Goal: Information Seeking & Learning: Learn about a topic

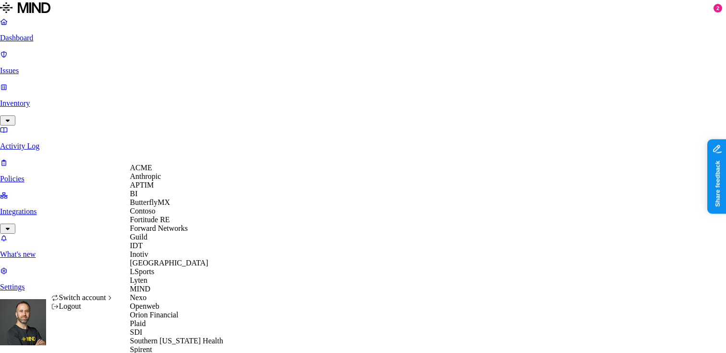
click at [154, 189] on span "APTIM" at bounding box center [142, 185] width 24 height 8
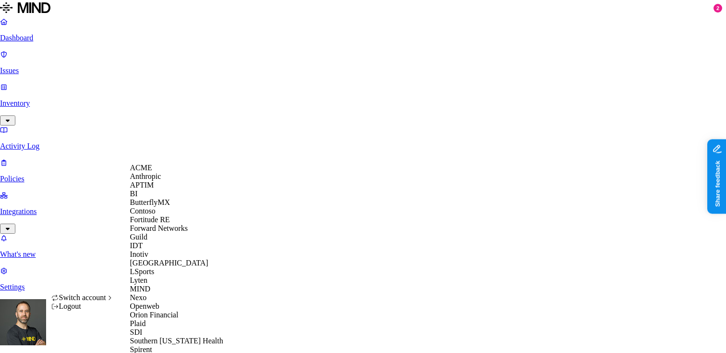
scroll to position [304, 0]
click at [152, 345] on span "Spirent" at bounding box center [141, 349] width 22 height 8
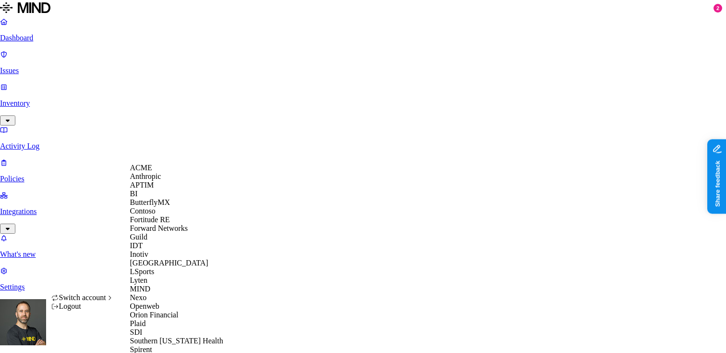
click at [91, 301] on span "Switch account" at bounding box center [82, 297] width 47 height 8
click at [155, 250] on div "IDT" at bounding box center [176, 245] width 93 height 9
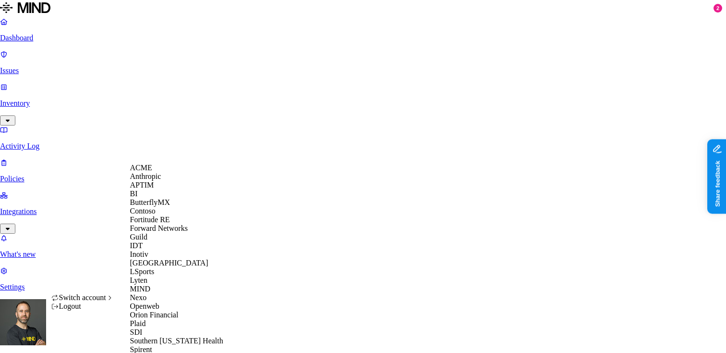
scroll to position [255, 0]
click at [161, 336] on span "Southern [US_STATE] Health" at bounding box center [176, 340] width 93 height 8
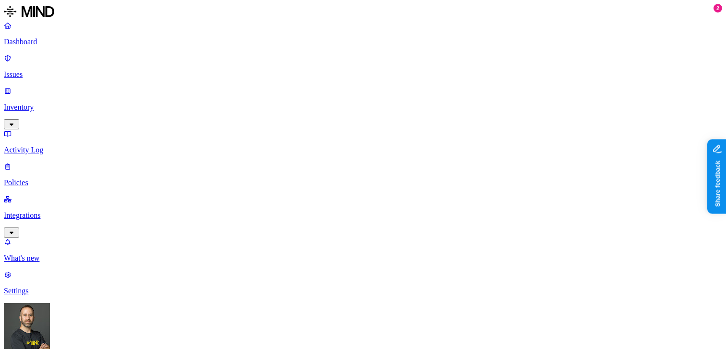
click at [58, 211] on p "Integrations" at bounding box center [363, 215] width 719 height 9
click at [51, 286] on p "On-premise" at bounding box center [363, 290] width 719 height 9
click at [49, 319] on p "Endpoints" at bounding box center [363, 323] width 719 height 9
click at [51, 254] on p "Cloud" at bounding box center [363, 258] width 719 height 9
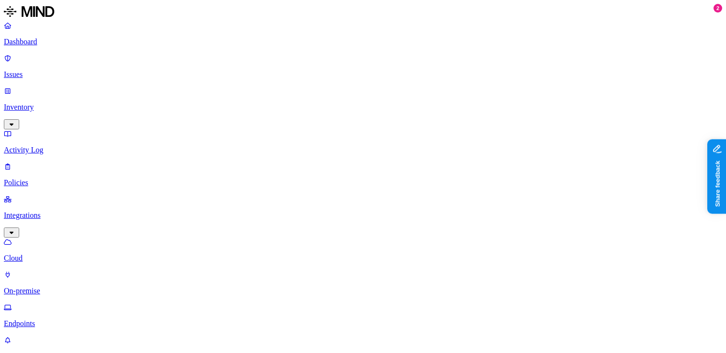
click at [53, 39] on p "Dashboard" at bounding box center [363, 41] width 719 height 9
click at [50, 103] on p "Inventory" at bounding box center [363, 107] width 719 height 9
click at [61, 46] on link "Dashboard" at bounding box center [363, 33] width 719 height 25
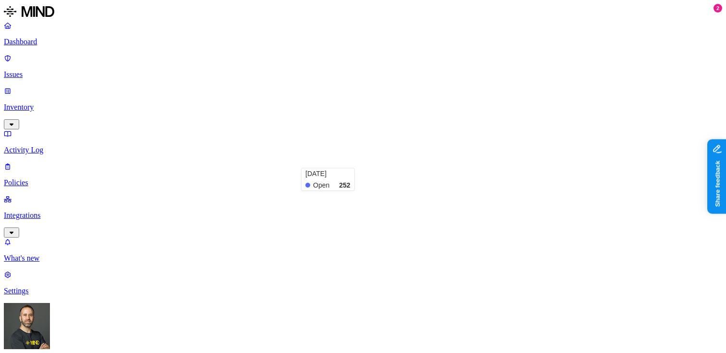
scroll to position [112, 0]
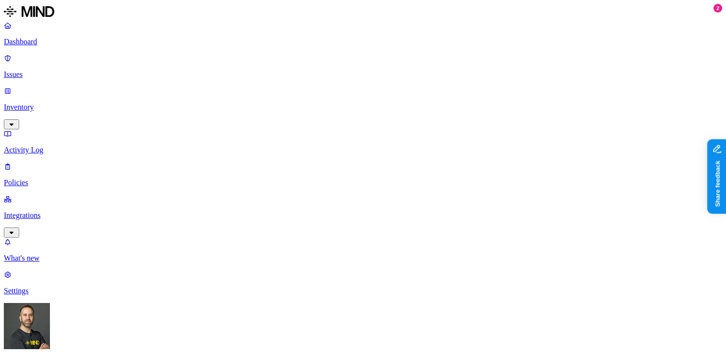
scroll to position [150, 0]
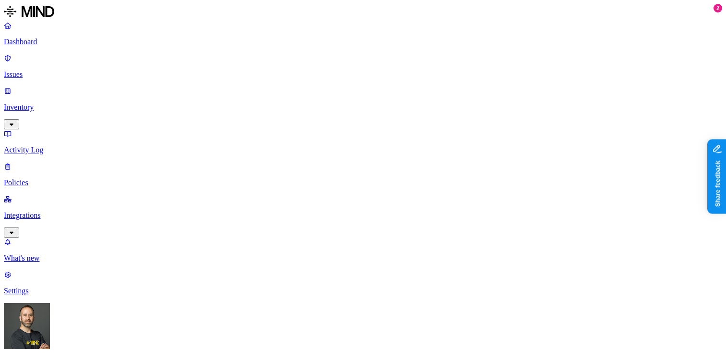
click at [69, 44] on p "Dashboard" at bounding box center [363, 41] width 719 height 9
click at [45, 195] on link "Integrations" at bounding box center [363, 215] width 719 height 41
click at [49, 286] on p "On-premise" at bounding box center [363, 290] width 719 height 9
click at [40, 254] on p "Cloud" at bounding box center [363, 258] width 719 height 9
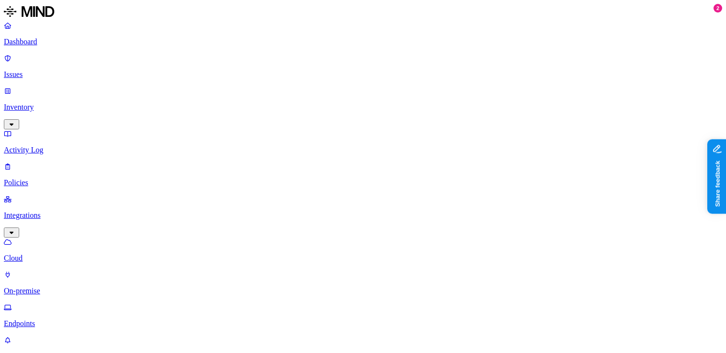
click at [47, 44] on p "Dashboard" at bounding box center [363, 41] width 719 height 9
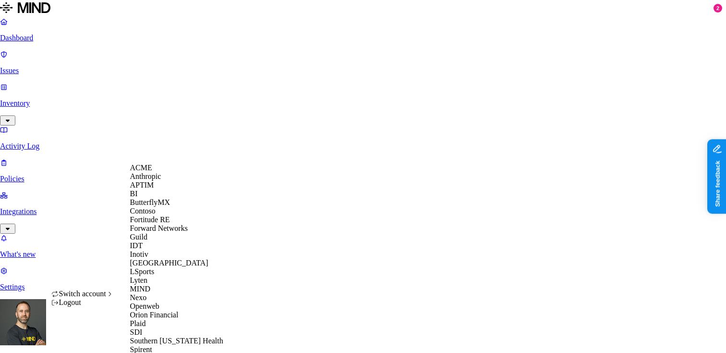
click at [154, 189] on span "APTIM" at bounding box center [142, 185] width 24 height 8
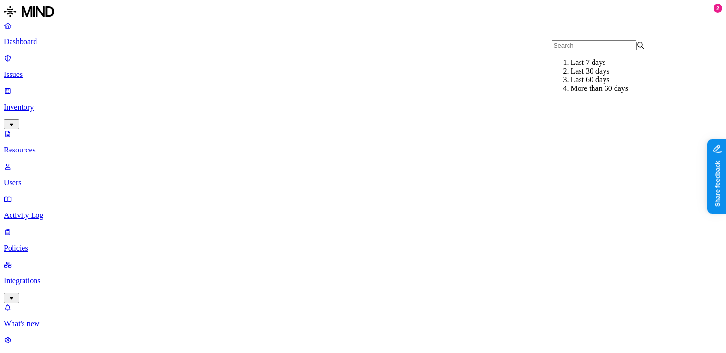
click at [571, 67] on div "Last 7 days" at bounding box center [618, 62] width 94 height 9
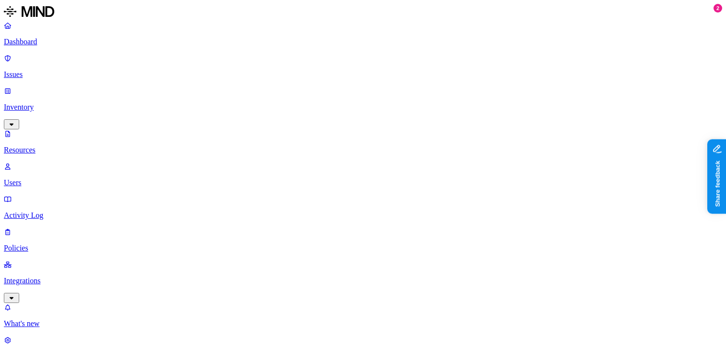
click at [42, 46] on p "Dashboard" at bounding box center [363, 41] width 719 height 9
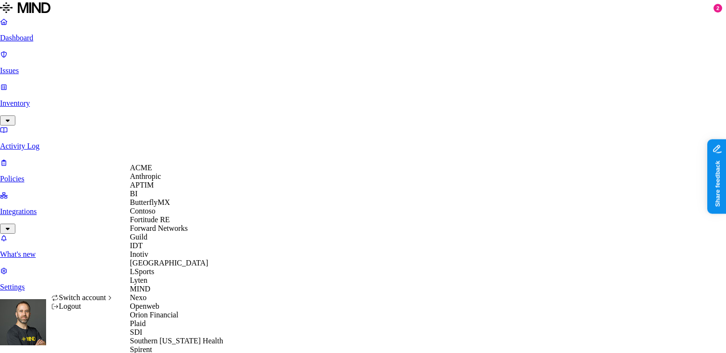
scroll to position [304, 0]
click at [158, 345] on div "Spirent" at bounding box center [176, 349] width 93 height 9
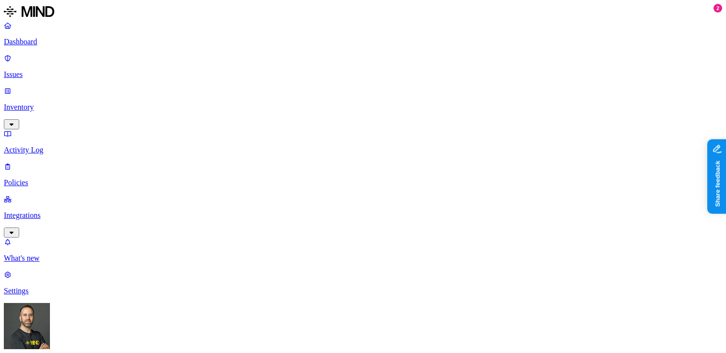
click at [61, 66] on link "Issues" at bounding box center [363, 66] width 719 height 25
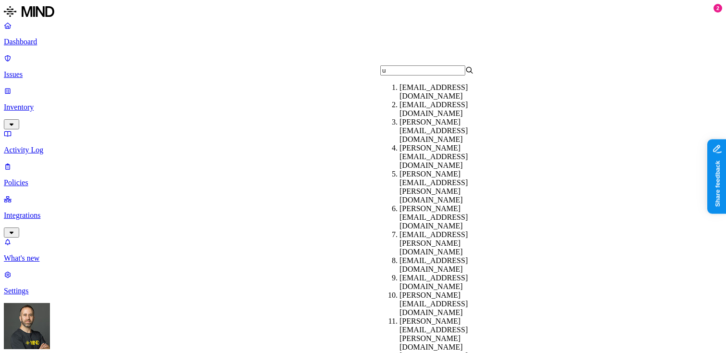
type input "un"
type input "-"
type input "non"
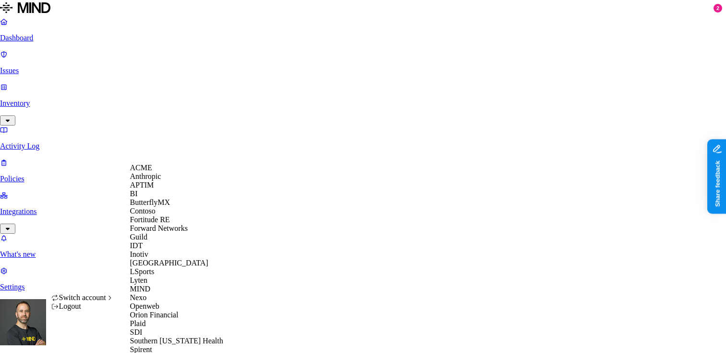
scroll to position [304, 0]
click span "ThoughtSpot"
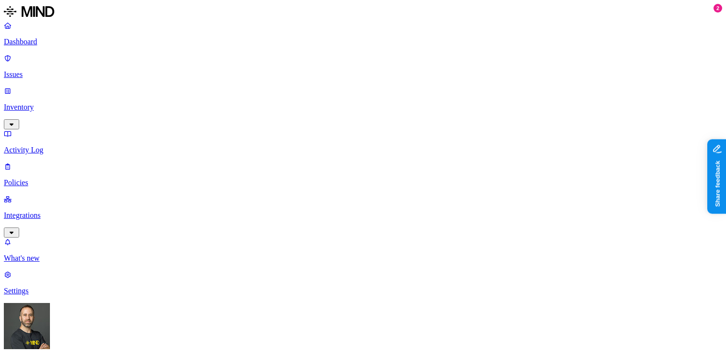
copy span "vikram.kuruba@thoughtspot.com"
click at [15, 121] on icon "button" at bounding box center [12, 124] width 8 height 6
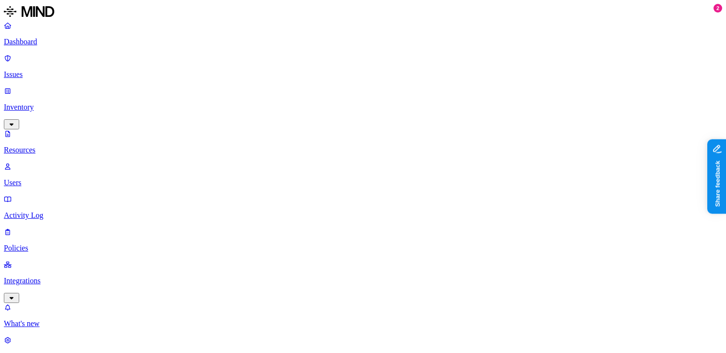
click at [61, 178] on p "Users" at bounding box center [363, 182] width 719 height 9
paste input "vikram.kuruba@thoughtspot.com"
drag, startPoint x: 219, startPoint y: 49, endPoint x: 252, endPoint y: 50, distance: 33.2
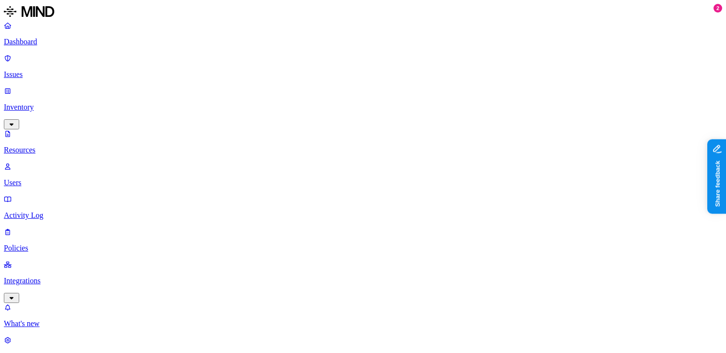
type input "vikram.kuruba@thoughtspot.com"
click at [80, 70] on p "Issues" at bounding box center [363, 74] width 719 height 9
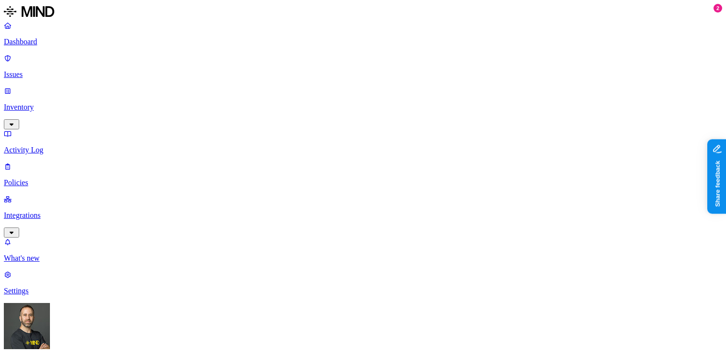
scroll to position [0, 58]
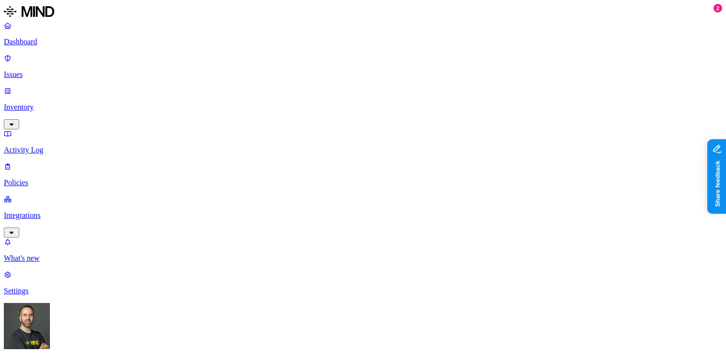
scroll to position [90, 58]
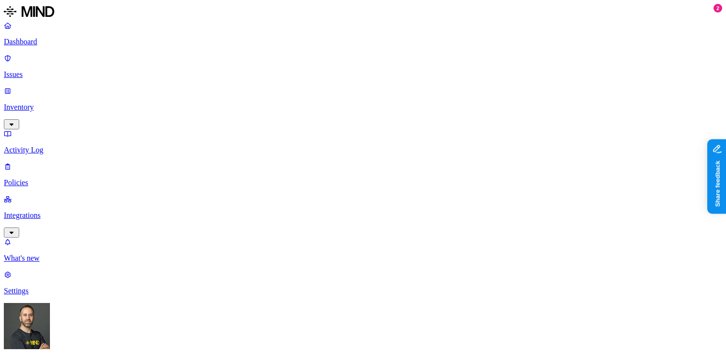
scroll to position [342, 47]
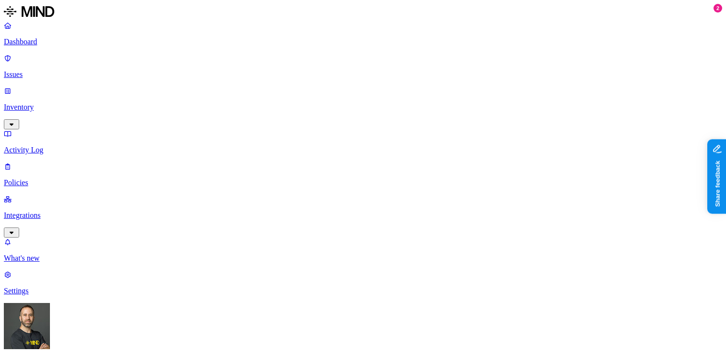
scroll to position [134, 0]
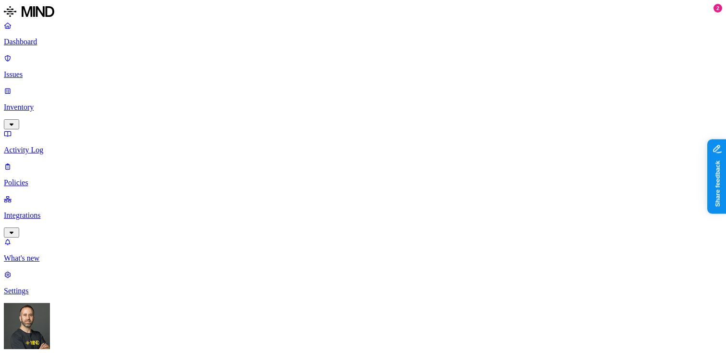
scroll to position [56, 0]
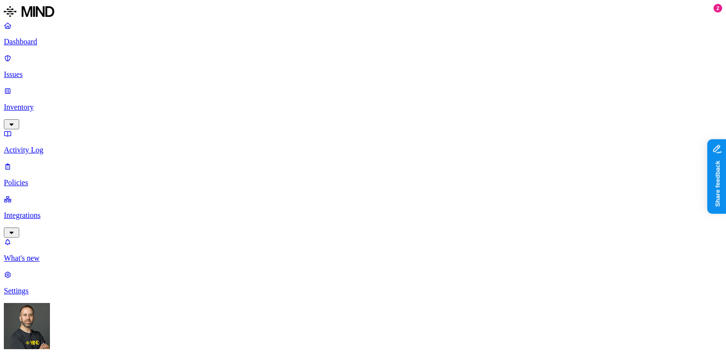
scroll to position [180, 0]
click at [73, 178] on p "Policies" at bounding box center [363, 182] width 719 height 9
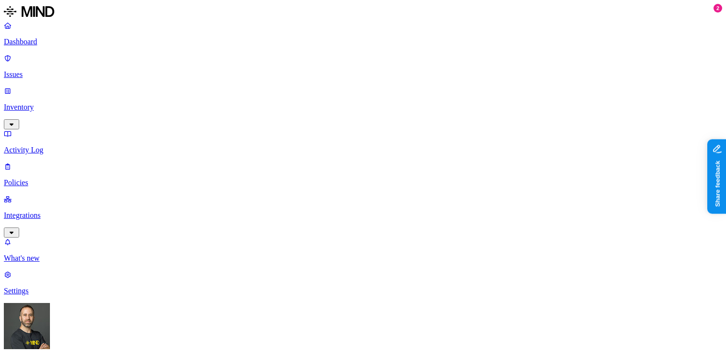
click at [233, 123] on div "Resolved" at bounding box center [280, 129] width 94 height 17
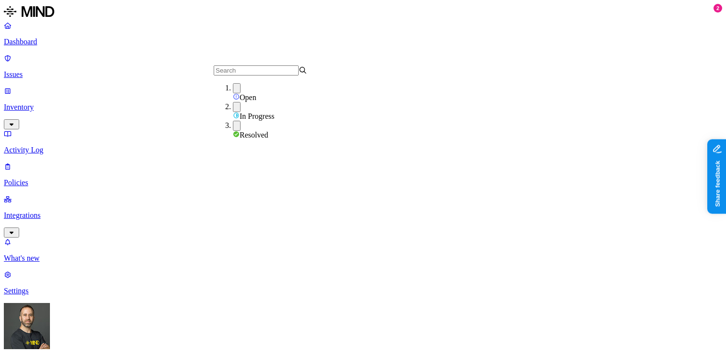
click at [46, 178] on p "Policies" at bounding box center [363, 182] width 719 height 9
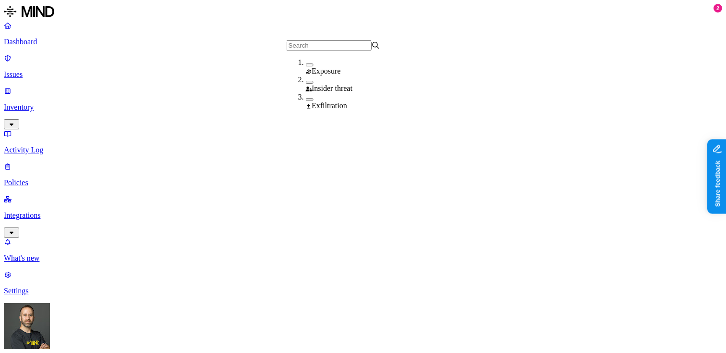
click at [306, 66] on button "button" at bounding box center [310, 64] width 8 height 3
click at [52, 41] on p "Dashboard" at bounding box center [363, 41] width 719 height 9
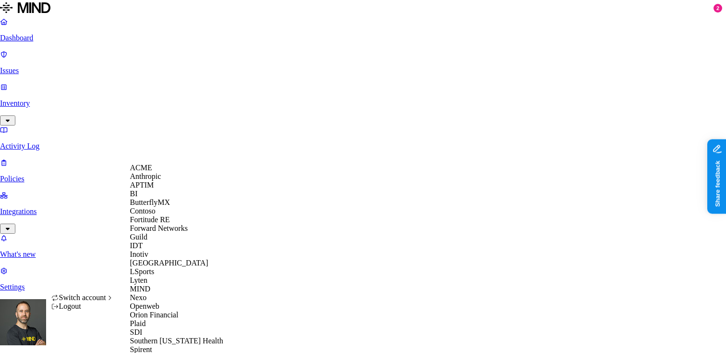
scroll to position [304, 0]
click at [158, 345] on div "Spirent" at bounding box center [176, 349] width 93 height 9
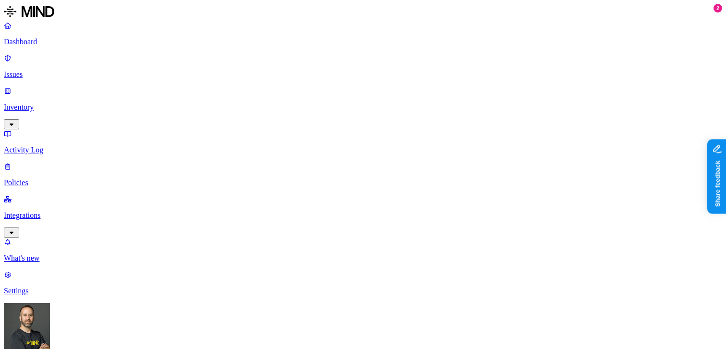
click at [213, 66] on button "button" at bounding box center [217, 64] width 8 height 3
click at [69, 46] on p "Dashboard" at bounding box center [363, 41] width 719 height 9
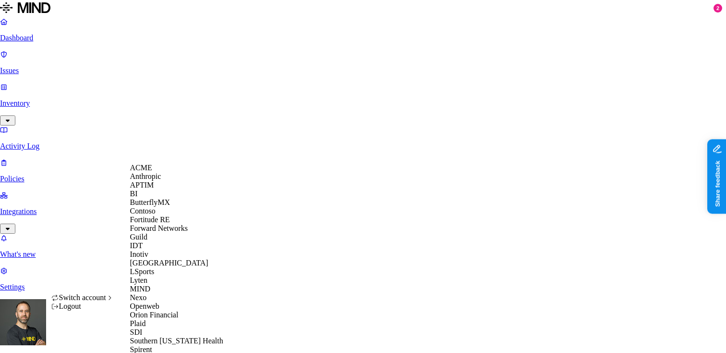
scroll to position [263, 0]
click at [161, 302] on div "Openweb" at bounding box center [176, 306] width 93 height 9
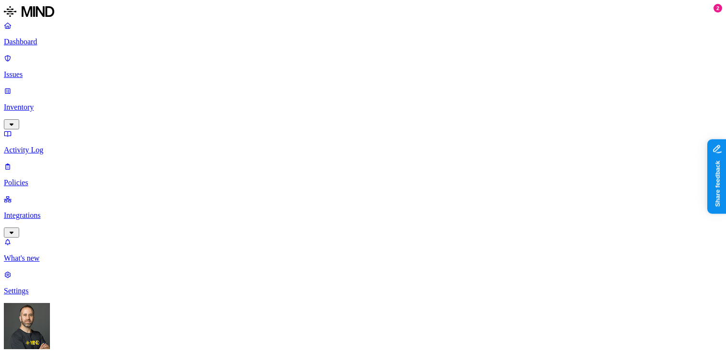
click at [46, 178] on p "Policies" at bounding box center [363, 182] width 719 height 9
click at [56, 36] on link "Dashboard" at bounding box center [363, 33] width 719 height 25
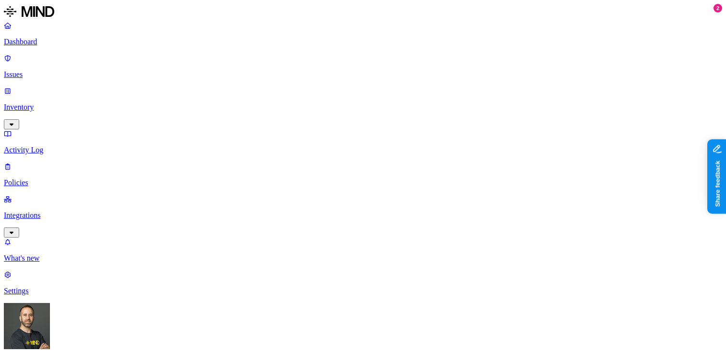
click at [42, 178] on p "Policies" at bounding box center [363, 182] width 719 height 9
click at [52, 38] on p "Dashboard" at bounding box center [363, 41] width 719 height 9
click at [46, 70] on p "Issues" at bounding box center [363, 74] width 719 height 9
click at [45, 103] on p "Inventory" at bounding box center [363, 107] width 719 height 9
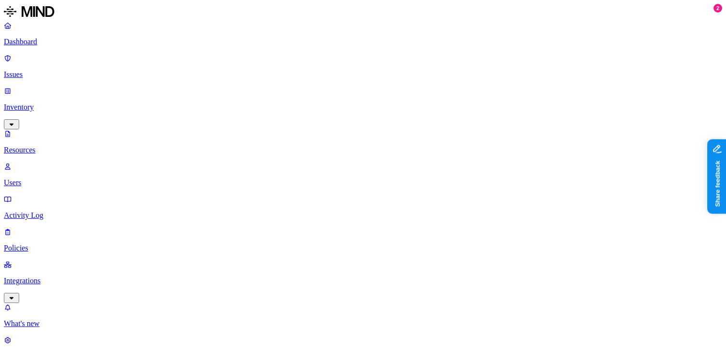
click at [42, 178] on p "Users" at bounding box center [363, 182] width 719 height 9
click at [49, 146] on p "Resources" at bounding box center [363, 150] width 719 height 9
click at [71, 209] on nav "Dashboard Issues Inventory Resources Users Activity Log Policies Integrations W…" at bounding box center [363, 190] width 719 height 339
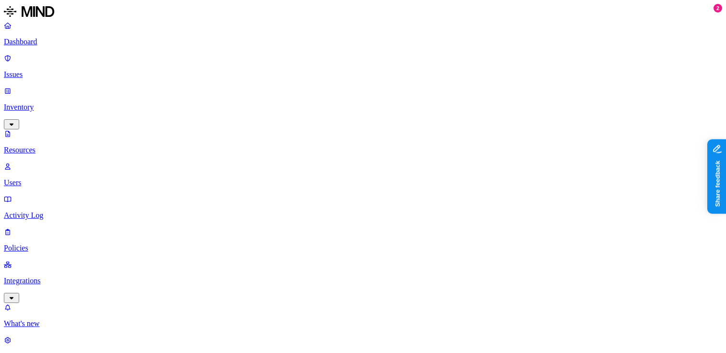
click at [54, 211] on p "Activity Log" at bounding box center [363, 215] width 719 height 9
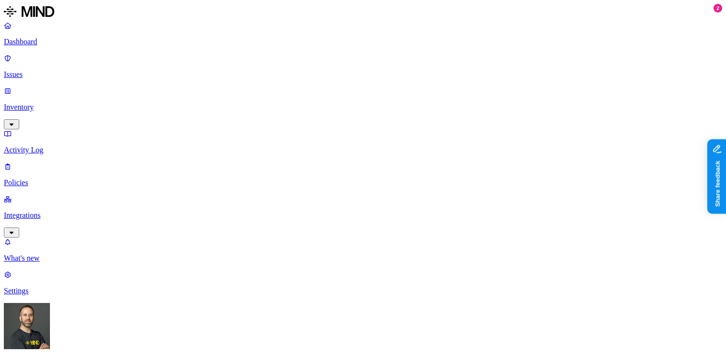
click at [50, 178] on p "Policies" at bounding box center [363, 182] width 719 height 9
click at [50, 195] on link "Integrations" at bounding box center [363, 215] width 719 height 41
click at [42, 46] on link "Dashboard" at bounding box center [363, 33] width 719 height 25
click at [62, 70] on p "Issues" at bounding box center [363, 74] width 719 height 9
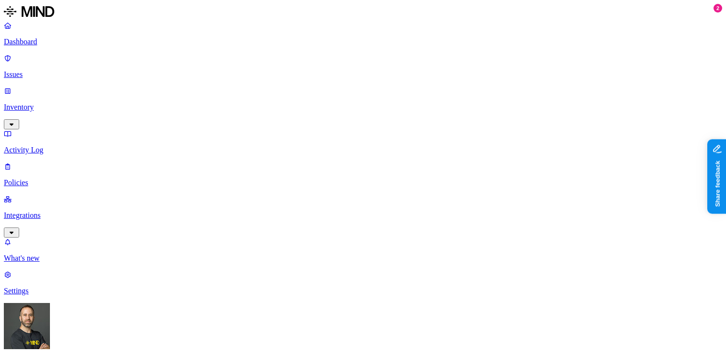
scroll to position [0, 233]
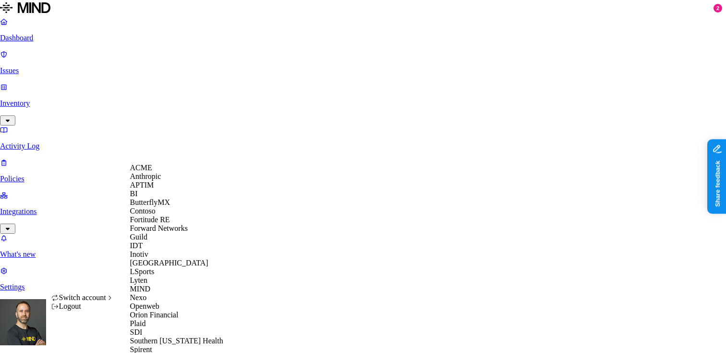
click at [160, 189] on div "APTIM" at bounding box center [176, 185] width 93 height 9
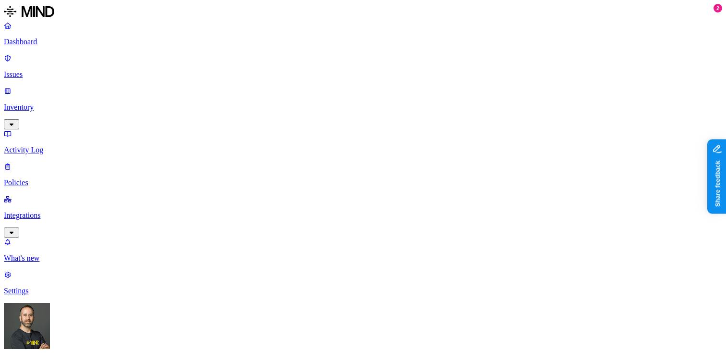
scroll to position [342, 233]
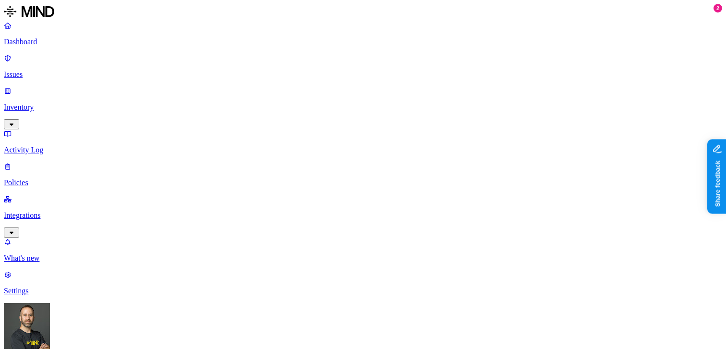
scroll to position [0, 0]
click at [57, 44] on p "Dashboard" at bounding box center [363, 41] width 719 height 9
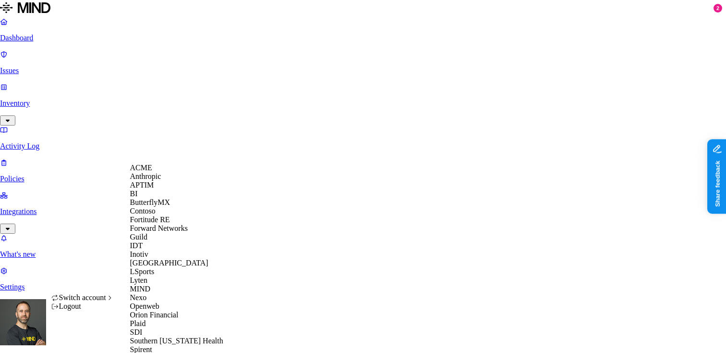
scroll to position [304, 0]
click at [152, 345] on span "Spirent" at bounding box center [141, 349] width 22 height 8
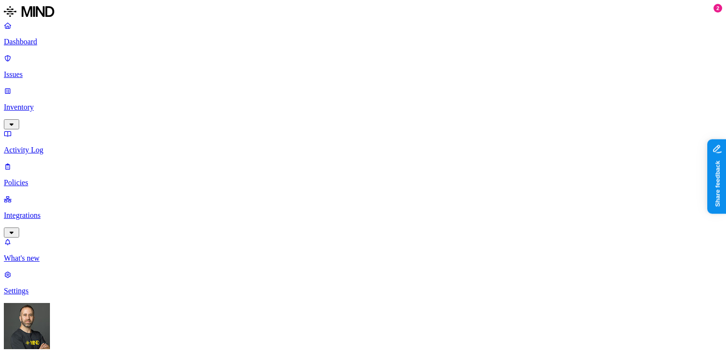
click at [50, 70] on p "Issues" at bounding box center [363, 74] width 719 height 9
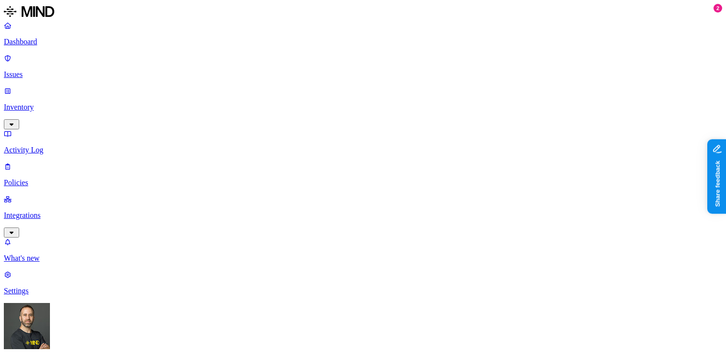
scroll to position [342, 210]
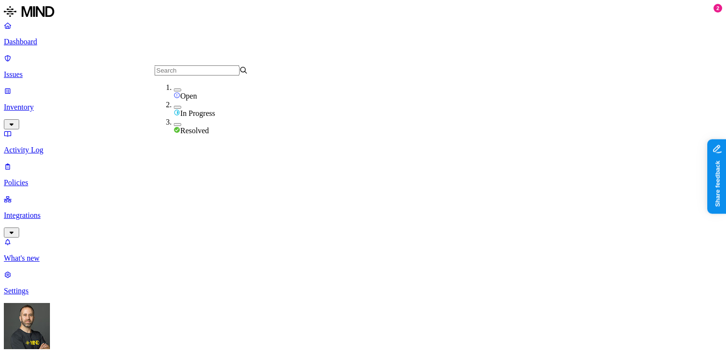
click at [174, 108] on button "button" at bounding box center [178, 107] width 8 height 3
click at [174, 91] on button "button" at bounding box center [178, 89] width 8 height 3
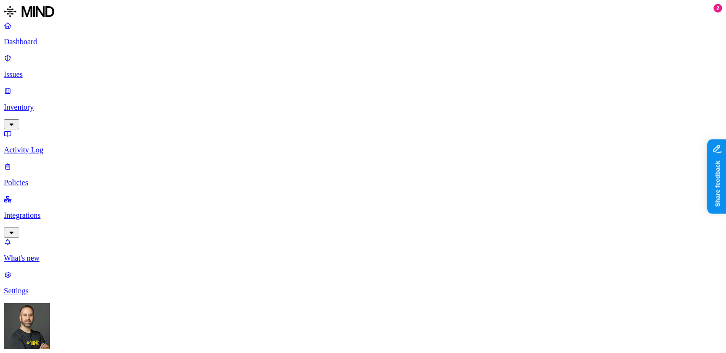
click at [174, 127] on button "button" at bounding box center [178, 127] width 8 height 3
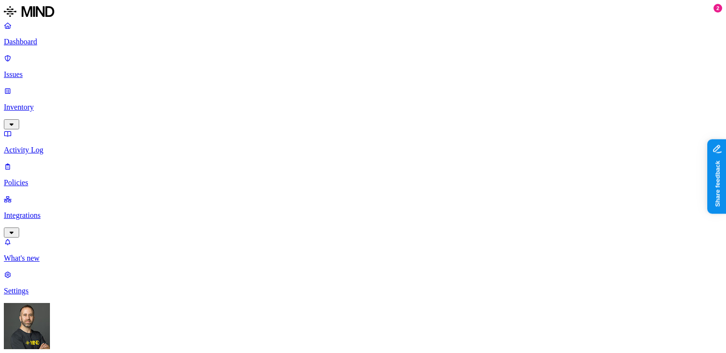
scroll to position [342, 116]
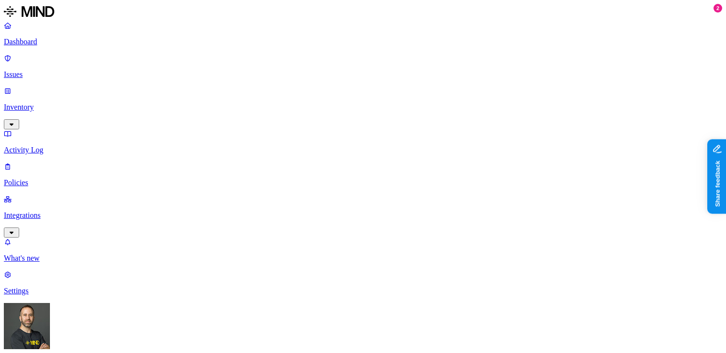
click at [70, 46] on p "Dashboard" at bounding box center [363, 41] width 719 height 9
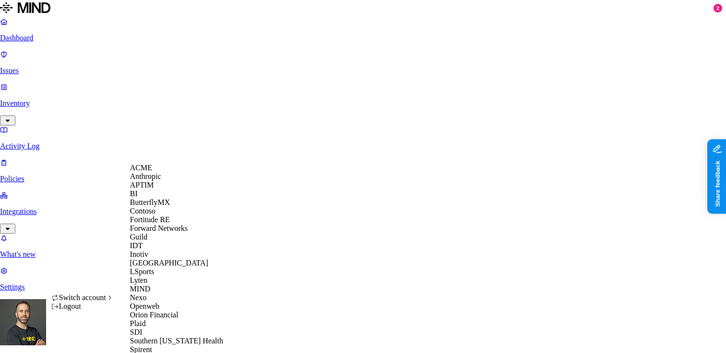
scroll to position [59, 0]
click at [155, 241] on div "Guild" at bounding box center [176, 237] width 93 height 9
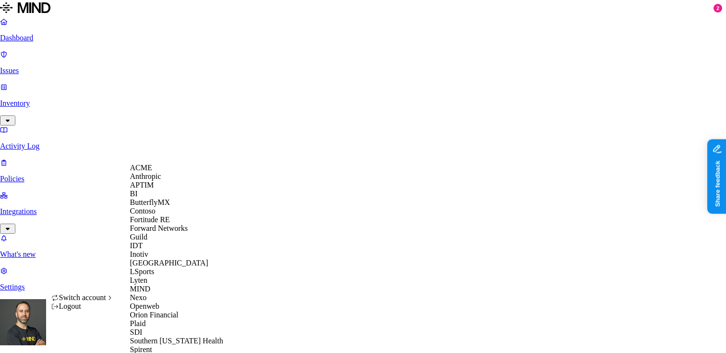
scroll to position [82, 0]
click at [148, 258] on span "Inotiv" at bounding box center [139, 254] width 18 height 8
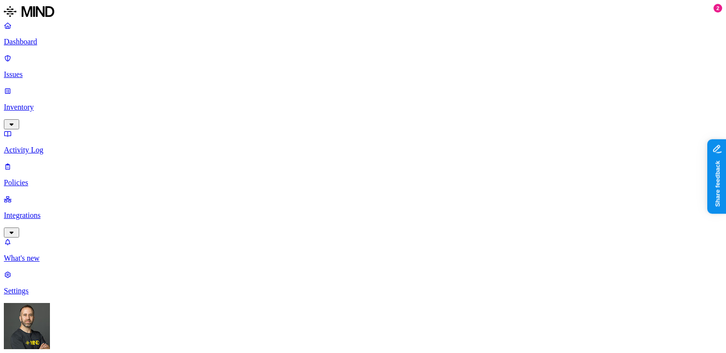
scroll to position [342, 233]
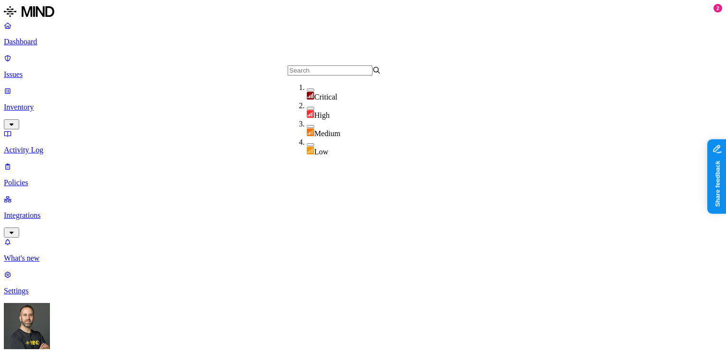
click at [307, 110] on button "button" at bounding box center [311, 108] width 8 height 3
click at [307, 129] on button "button" at bounding box center [311, 127] width 8 height 3
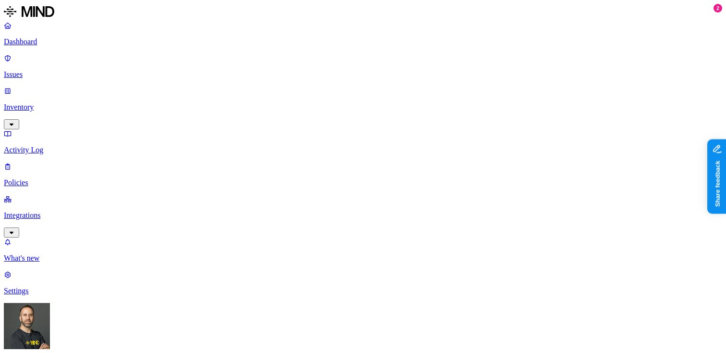
click at [58, 37] on link "Dashboard" at bounding box center [363, 33] width 719 height 25
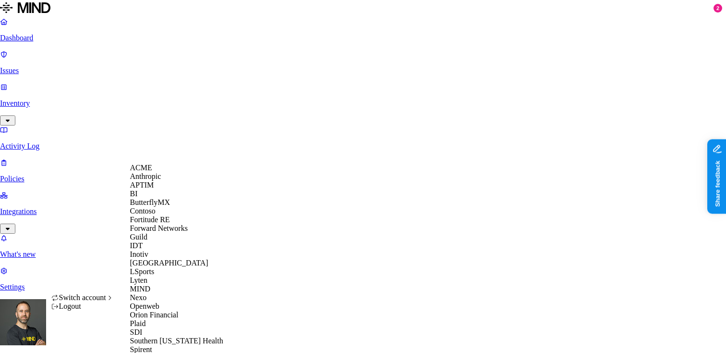
scroll to position [300, 0]
click at [165, 336] on span "Southern [US_STATE] Health" at bounding box center [176, 340] width 93 height 8
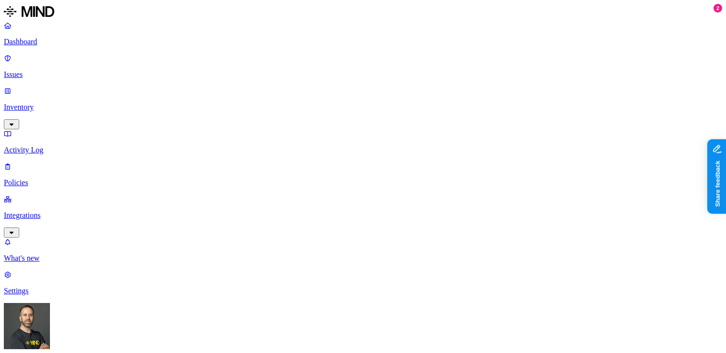
scroll to position [273, 233]
click at [48, 103] on p "Inventory" at bounding box center [363, 107] width 719 height 9
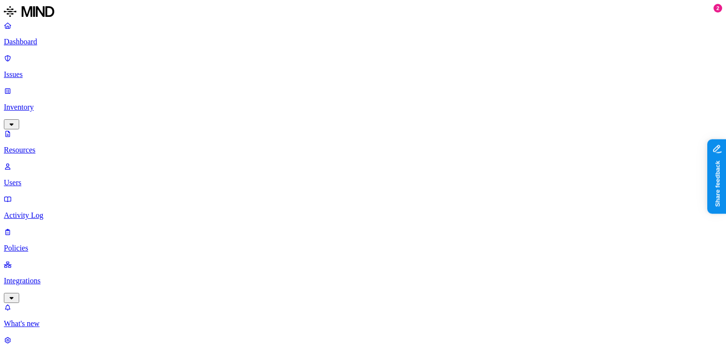
click at [53, 178] on p "Users" at bounding box center [363, 182] width 719 height 9
type input "austin"
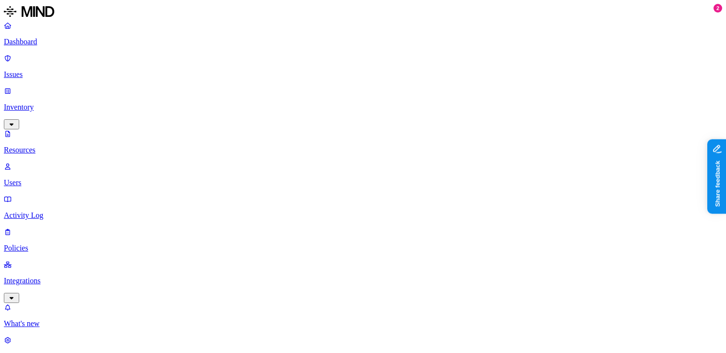
click at [55, 45] on p "Dashboard" at bounding box center [363, 41] width 719 height 9
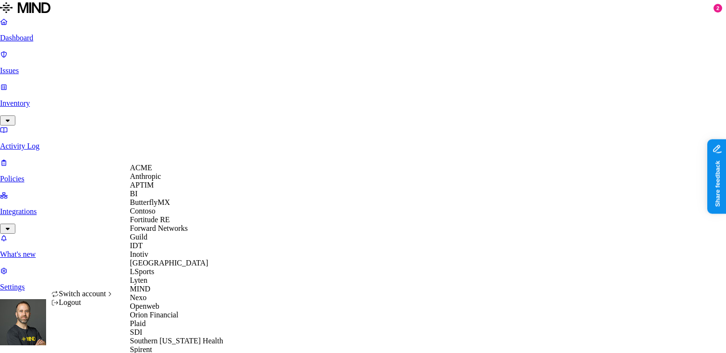
scroll to position [133, 0]
click at [156, 276] on div "Lyten" at bounding box center [176, 280] width 93 height 9
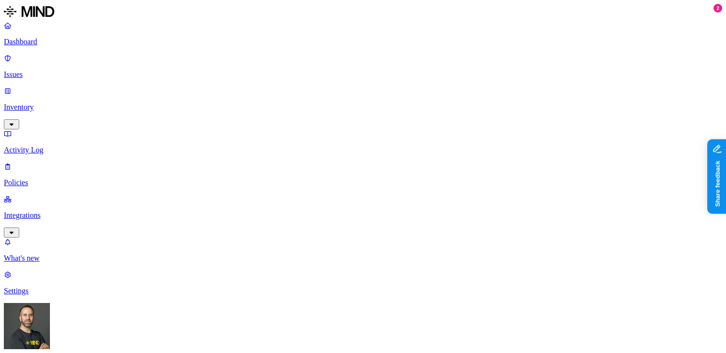
click at [49, 51] on div "Dashboard Issues Inventory Activity Log Policies Integrations" at bounding box center [363, 129] width 719 height 216
click at [48, 70] on p "Issues" at bounding box center [363, 74] width 719 height 9
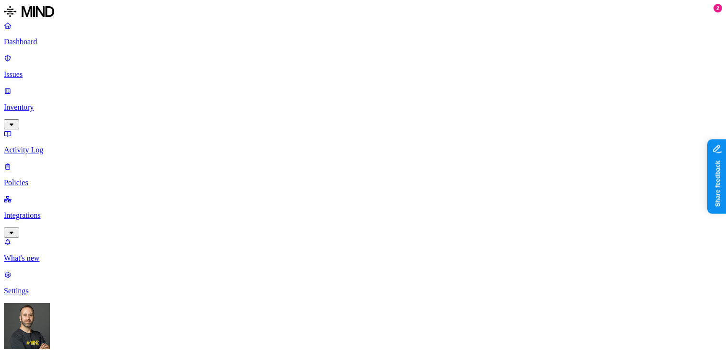
scroll to position [248, 0]
click at [54, 43] on p "Dashboard" at bounding box center [363, 41] width 719 height 9
click at [69, 70] on p "Issues" at bounding box center [363, 74] width 719 height 9
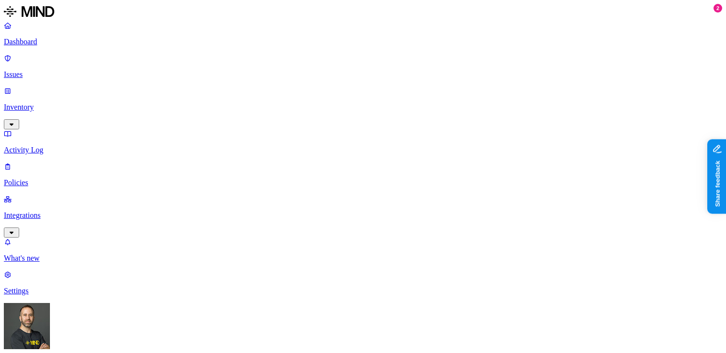
click at [68, 39] on p "Dashboard" at bounding box center [363, 41] width 719 height 9
click at [51, 70] on p "Issues" at bounding box center [363, 74] width 719 height 9
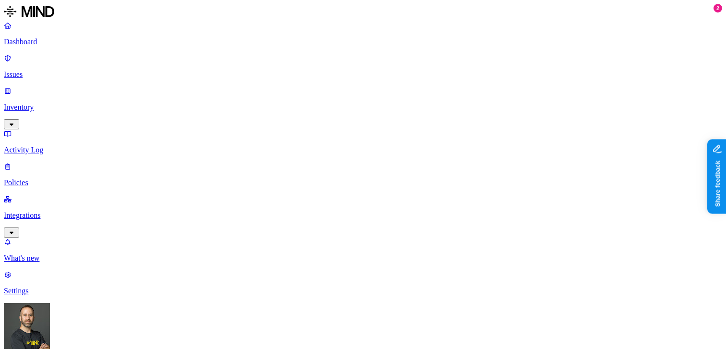
click at [97, 181] on nav "Dashboard Issues Inventory Activity Log Policies Integrations What's new 2 Sett…" at bounding box center [363, 158] width 719 height 274
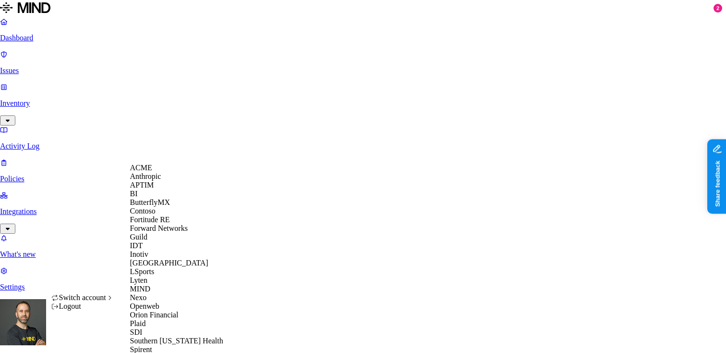
scroll to position [149, 0]
click at [147, 241] on div "IDT" at bounding box center [176, 245] width 93 height 9
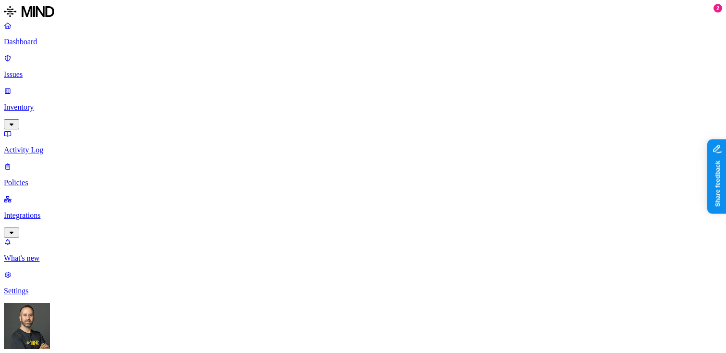
click at [307, 91] on button "button" at bounding box center [311, 89] width 8 height 3
click at [307, 110] on button "button" at bounding box center [311, 109] width 8 height 3
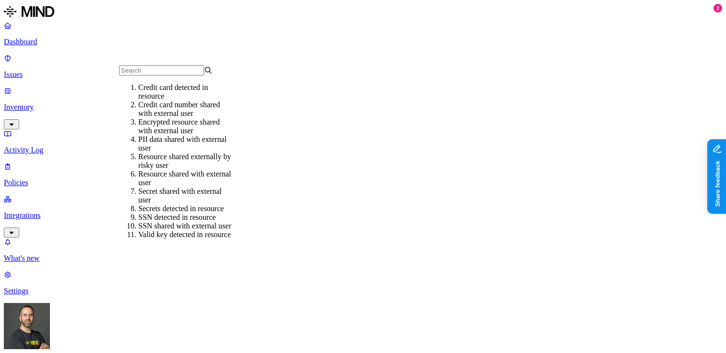
click at [165, 112] on div "Credit card number shared with external user" at bounding box center [185, 108] width 94 height 17
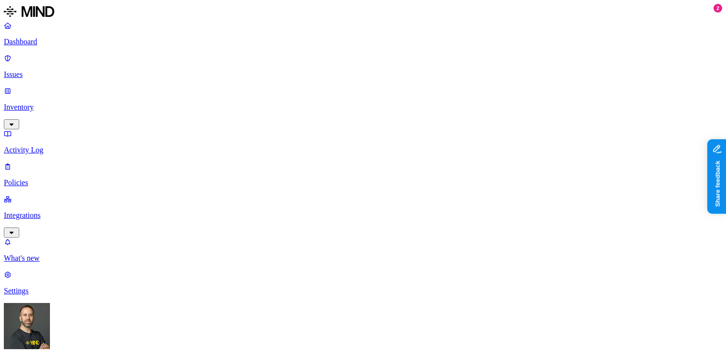
click at [81, 39] on p "Dashboard" at bounding box center [363, 41] width 719 height 9
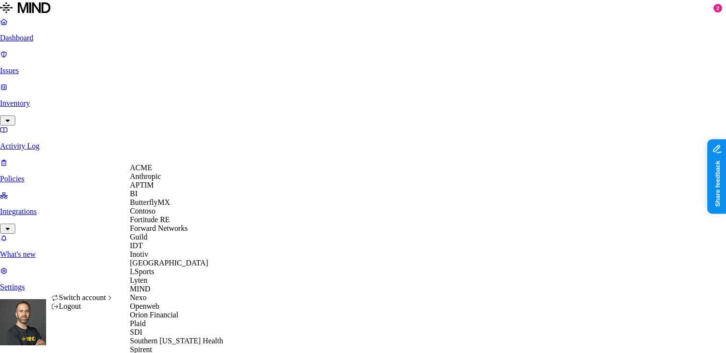
scroll to position [304, 0]
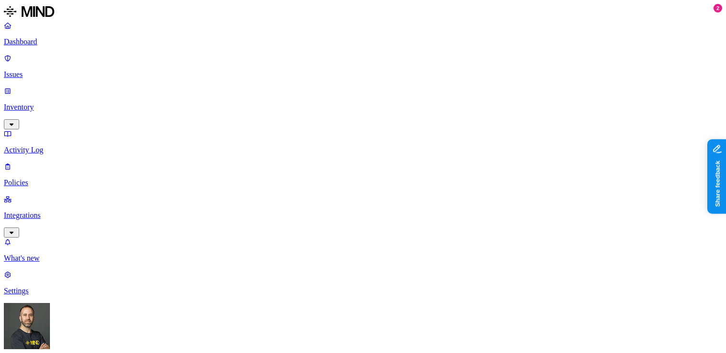
click at [69, 38] on p "Dashboard" at bounding box center [363, 41] width 719 height 9
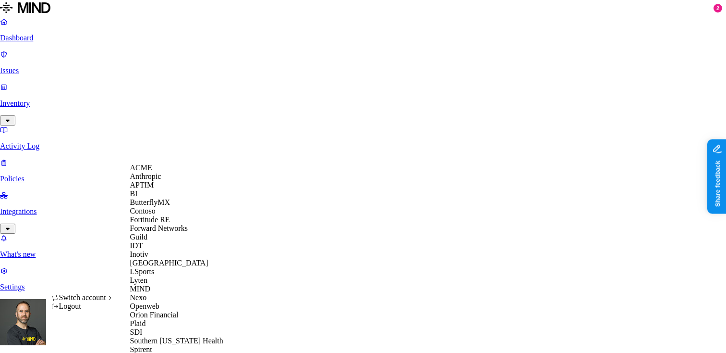
scroll to position [51, 0]
click at [164, 232] on span "Forward Networks" at bounding box center [159, 228] width 58 height 8
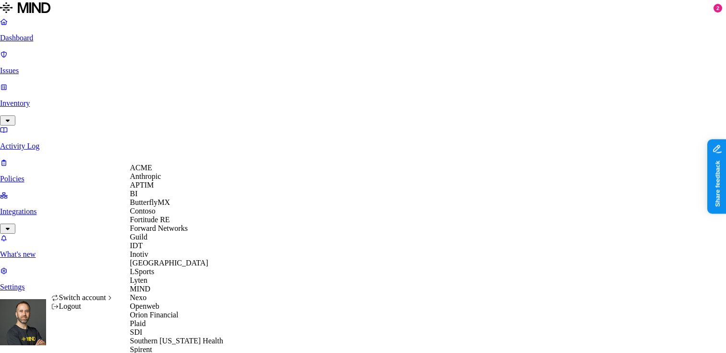
scroll to position [163, 0]
click at [145, 267] on span "LSports" at bounding box center [142, 271] width 25 height 8
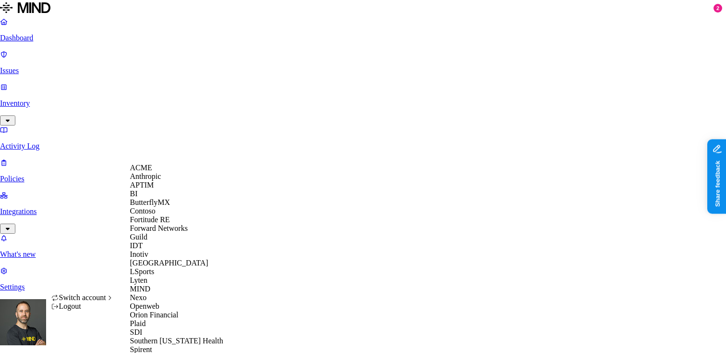
scroll to position [33, 0]
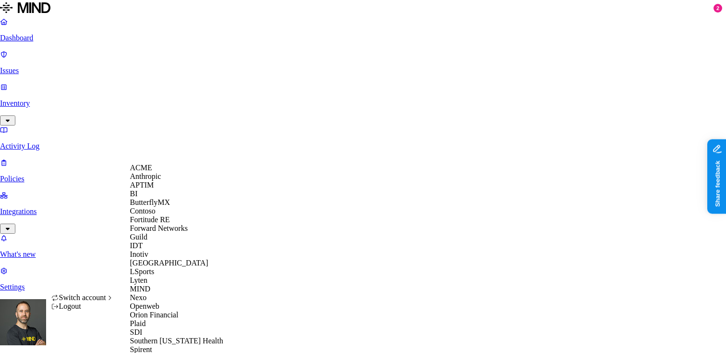
scroll to position [40, 0]
click at [147, 258] on span "Inotiv" at bounding box center [139, 254] width 18 height 8
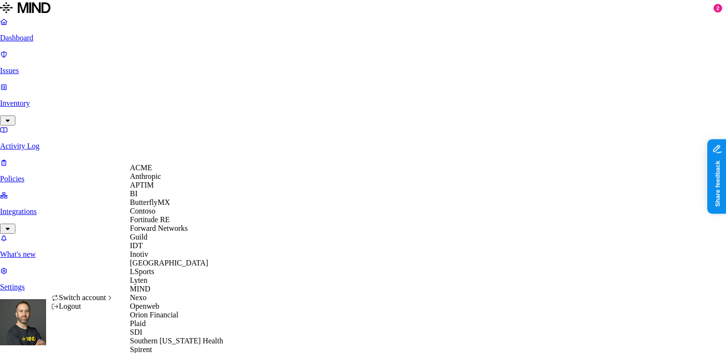
scroll to position [304, 0]
click at [152, 336] on span "Southern [US_STATE] Health" at bounding box center [176, 340] width 93 height 8
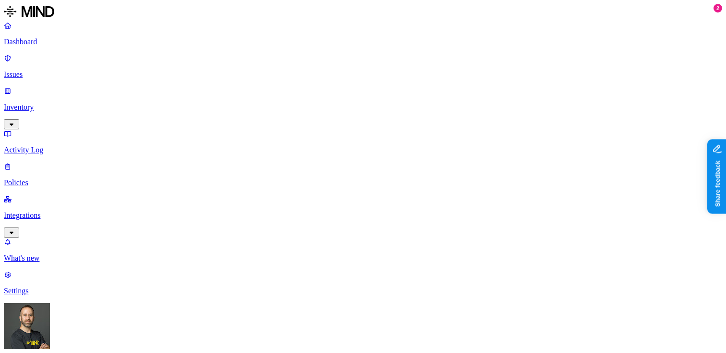
click at [52, 70] on p "Issues" at bounding box center [363, 74] width 719 height 9
click at [66, 178] on p "Policies" at bounding box center [363, 182] width 719 height 9
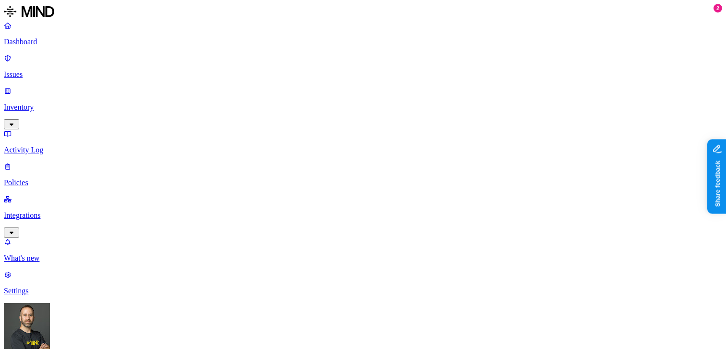
click at [79, 195] on link "Integrations" at bounding box center [363, 215] width 719 height 41
click at [58, 319] on p "Endpoints" at bounding box center [363, 323] width 719 height 9
click at [46, 43] on p "Dashboard" at bounding box center [363, 41] width 719 height 9
click at [38, 178] on p "Policies" at bounding box center [363, 182] width 719 height 9
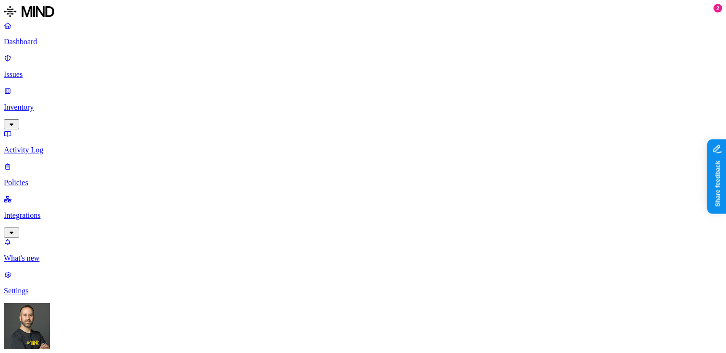
click at [52, 64] on link "Issues" at bounding box center [363, 66] width 719 height 25
click at [59, 178] on p "Policies" at bounding box center [363, 182] width 719 height 9
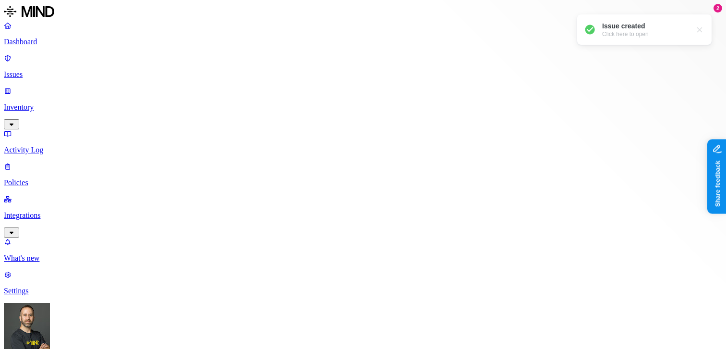
click at [638, 37] on div "Issue created Click here to open" at bounding box center [644, 29] width 135 height 30
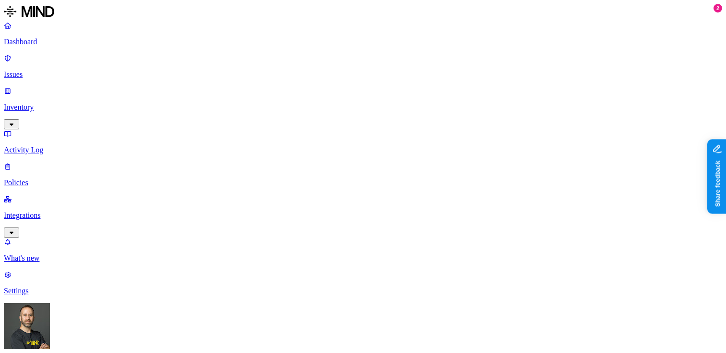
click at [55, 44] on p "Dashboard" at bounding box center [363, 41] width 719 height 9
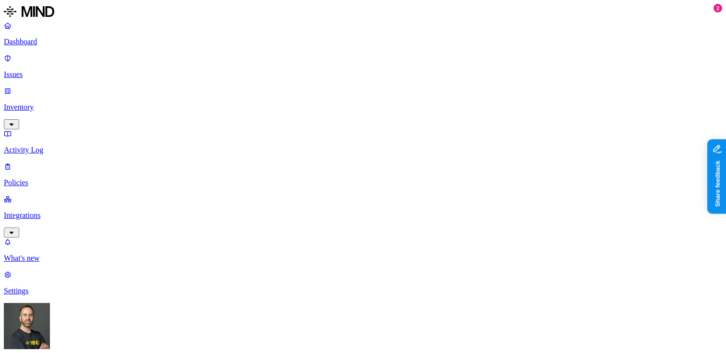
drag, startPoint x: 567, startPoint y: 153, endPoint x: 606, endPoint y: 151, distance: 39.0
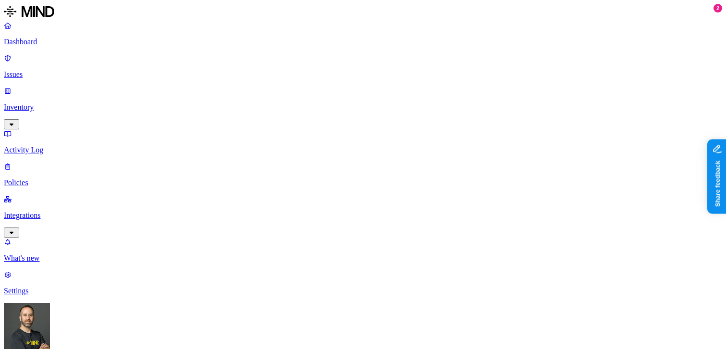
drag, startPoint x: 606, startPoint y: 151, endPoint x: 653, endPoint y: 149, distance: 47.6
drag, startPoint x: 653, startPoint y: 149, endPoint x: 690, endPoint y: 147, distance: 36.5
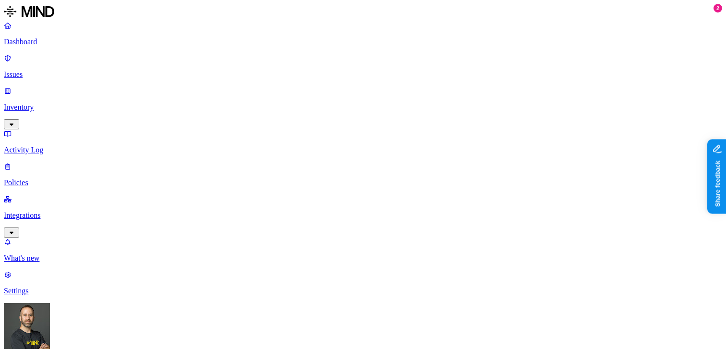
scroll to position [0, 0]
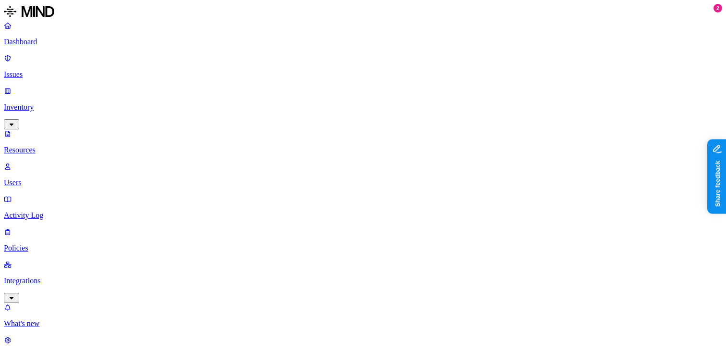
scroll to position [186, 0]
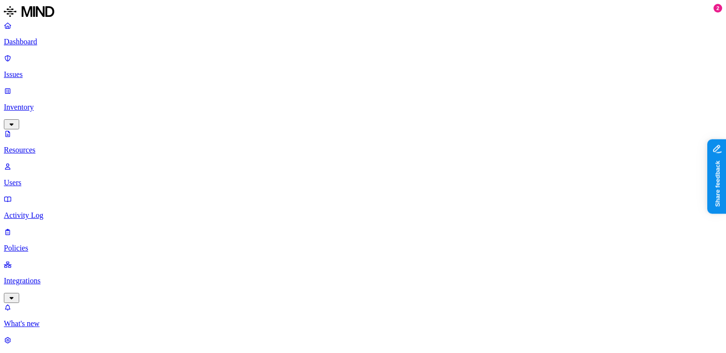
click at [60, 37] on link "Dashboard" at bounding box center [363, 33] width 719 height 25
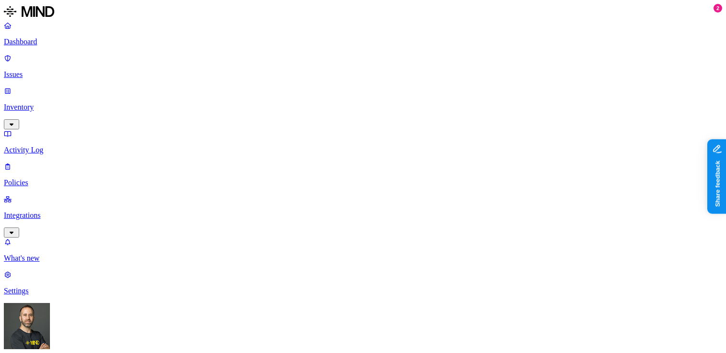
click at [43, 211] on p "Integrations" at bounding box center [363, 215] width 719 height 9
click at [46, 286] on p "On-premise" at bounding box center [363, 290] width 719 height 9
click at [55, 319] on p "Endpoints" at bounding box center [363, 323] width 719 height 9
click at [58, 41] on p "Dashboard" at bounding box center [363, 41] width 719 height 9
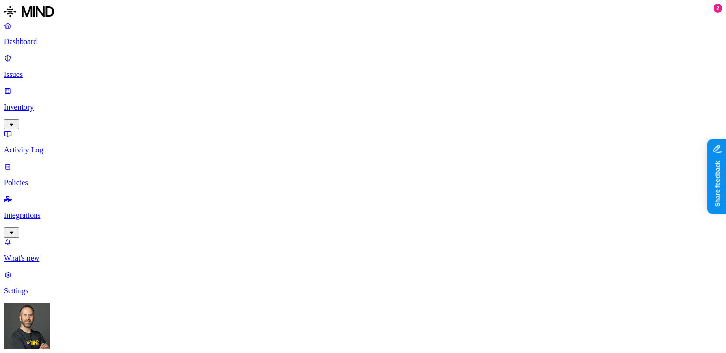
click at [49, 178] on p "Policies" at bounding box center [363, 182] width 719 height 9
